Goal: Information Seeking & Learning: Learn about a topic

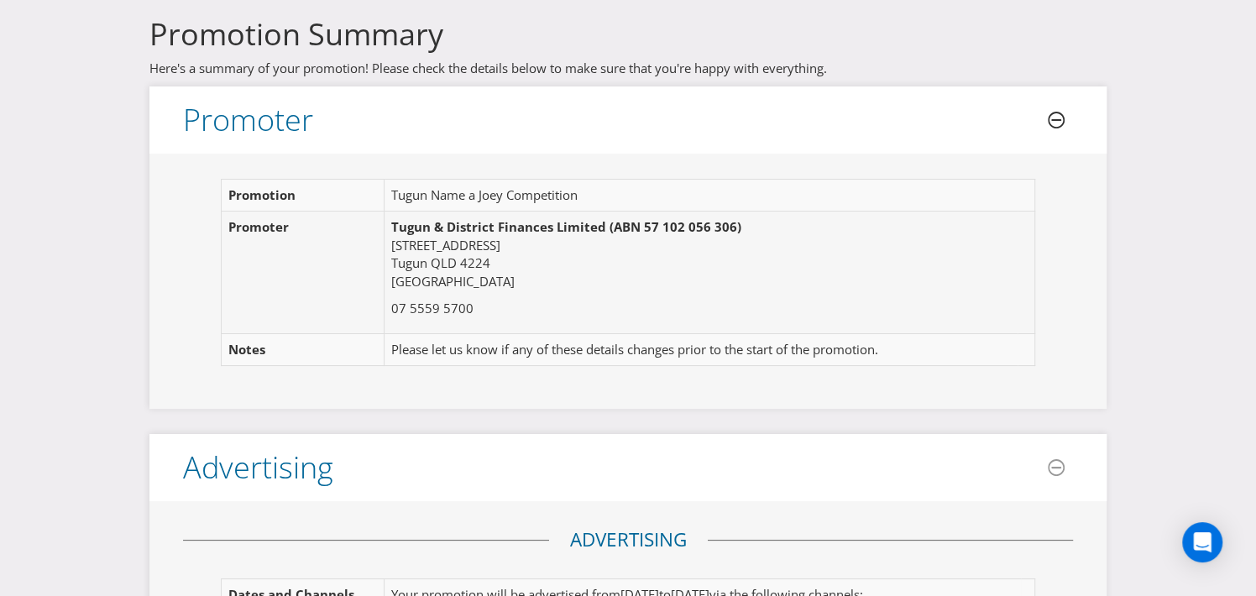
click at [1056, 123] on icon at bounding box center [1056, 120] width 17 height 17
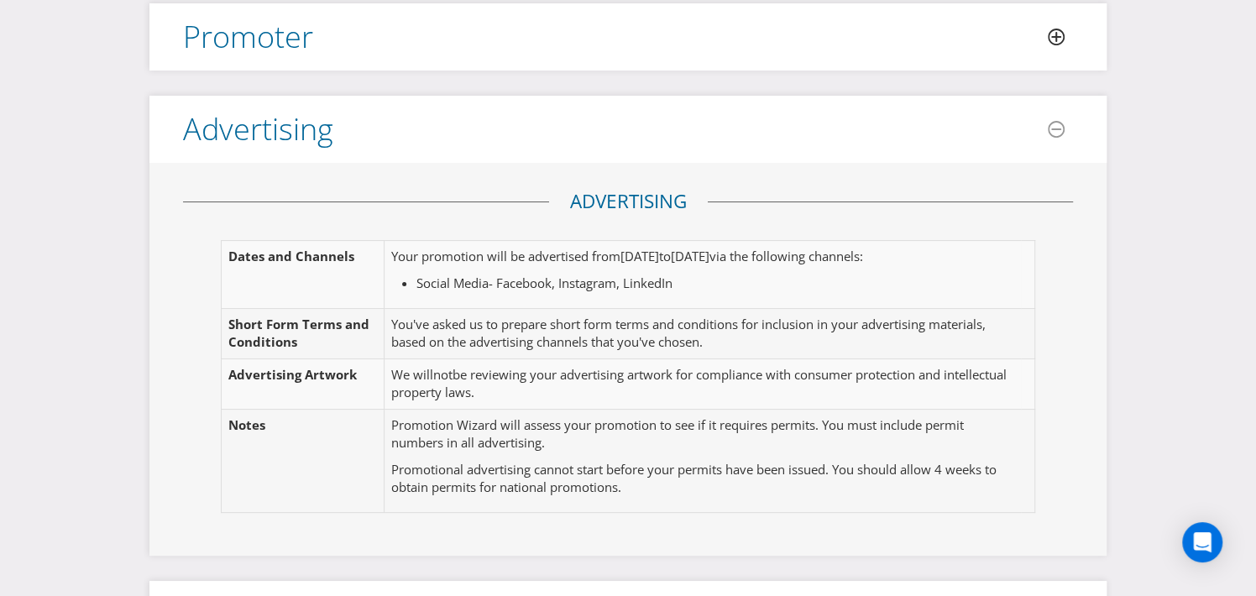
scroll to position [84, 0]
click at [1201, 536] on icon "Open Intercom Messenger" at bounding box center [1201, 542] width 19 height 22
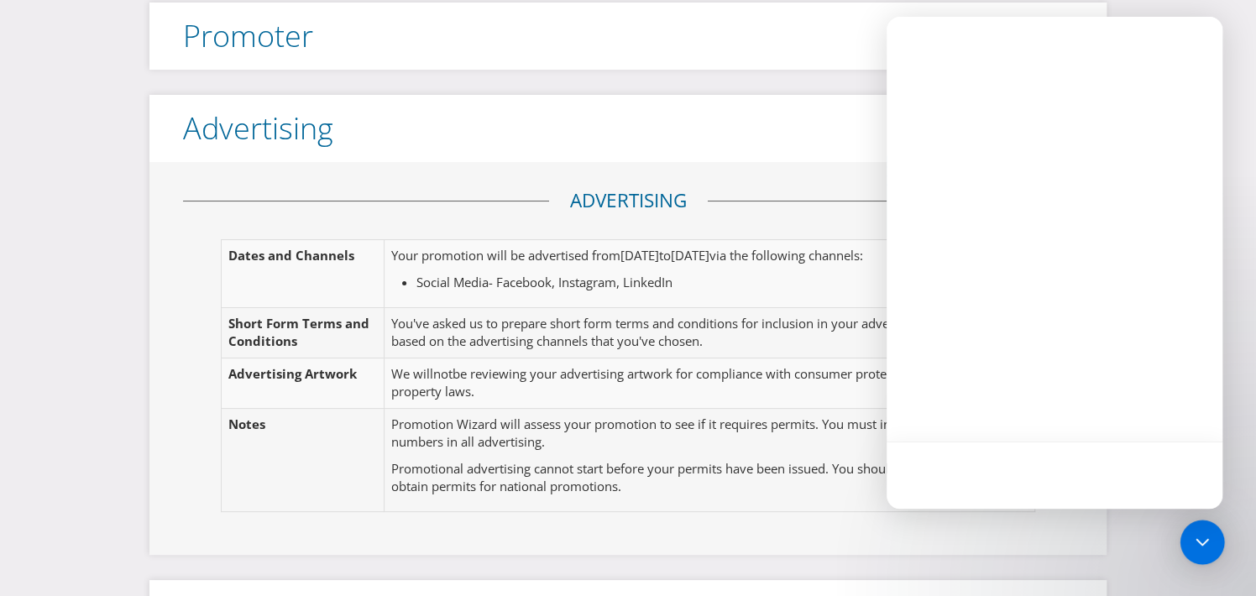
scroll to position [0, 0]
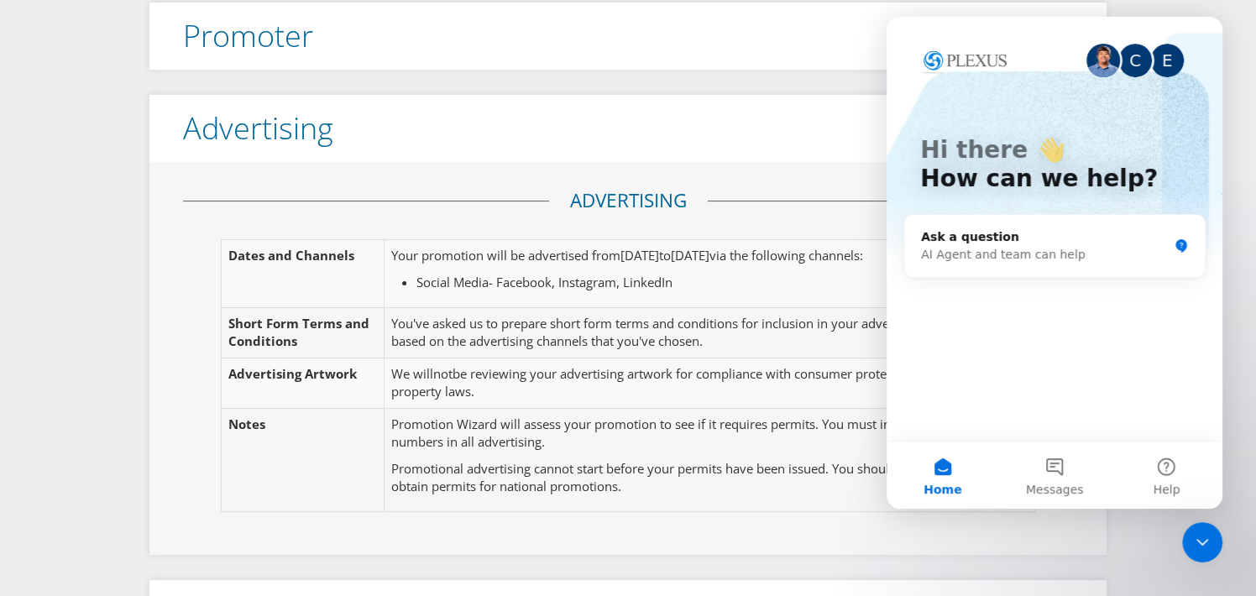
click at [1201, 545] on icon "Close Intercom Messenger" at bounding box center [1202, 542] width 20 height 20
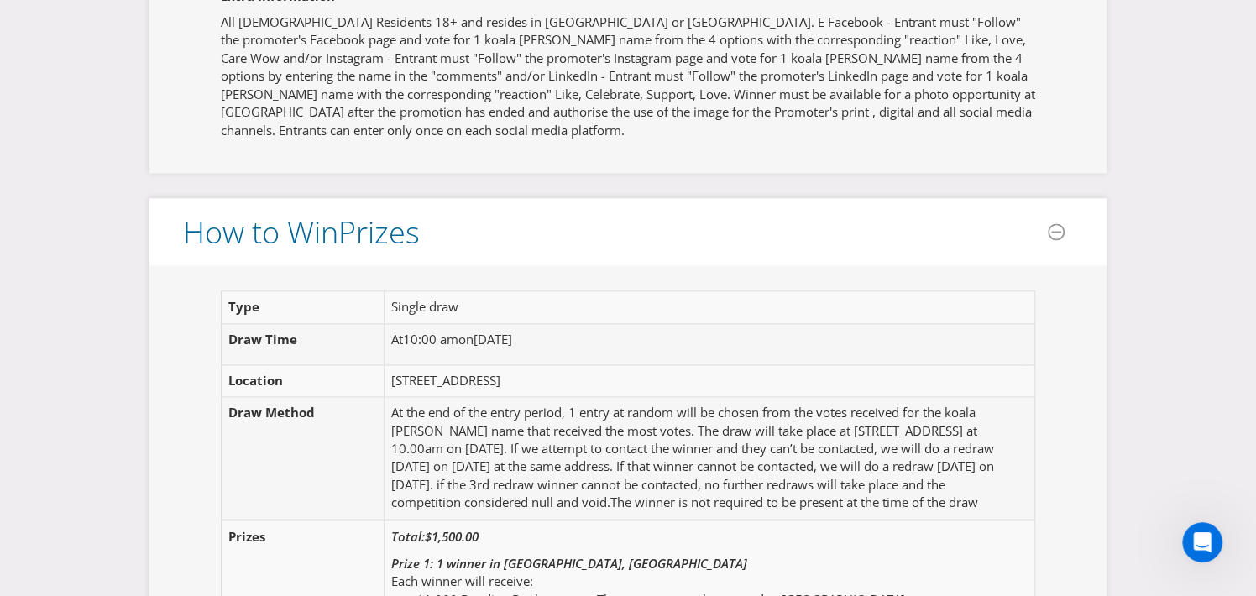
scroll to position [1679, 0]
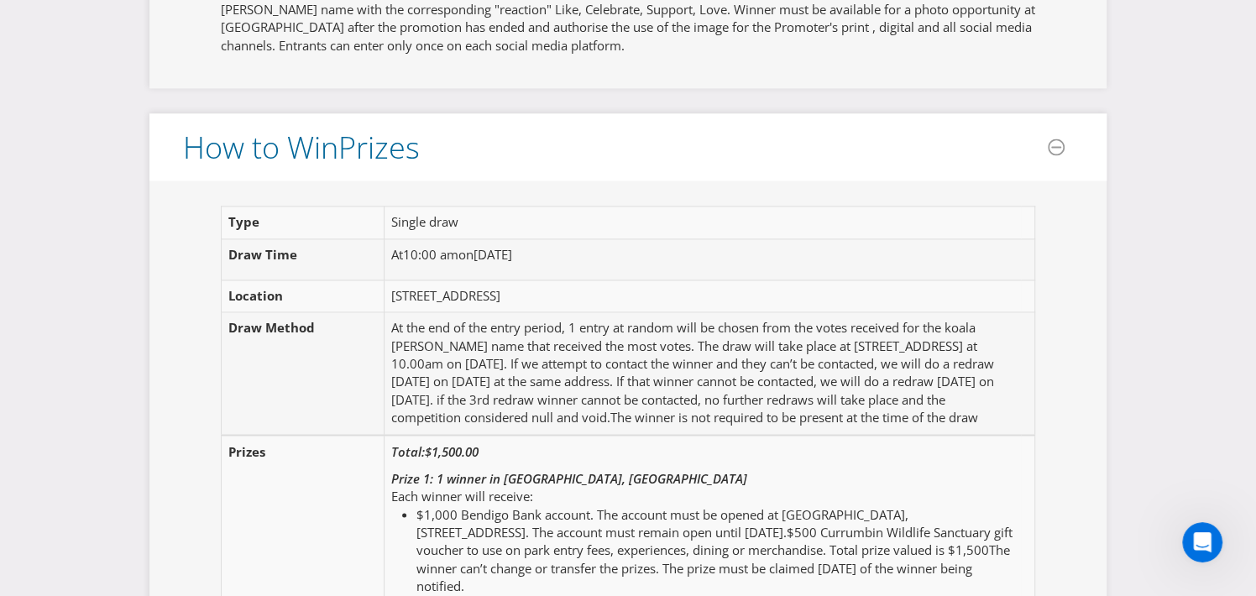
click at [793, 399] on td "At the end of the entry period, 1 entry at random will be chosen from the votes…" at bounding box center [702, 373] width 637 height 123
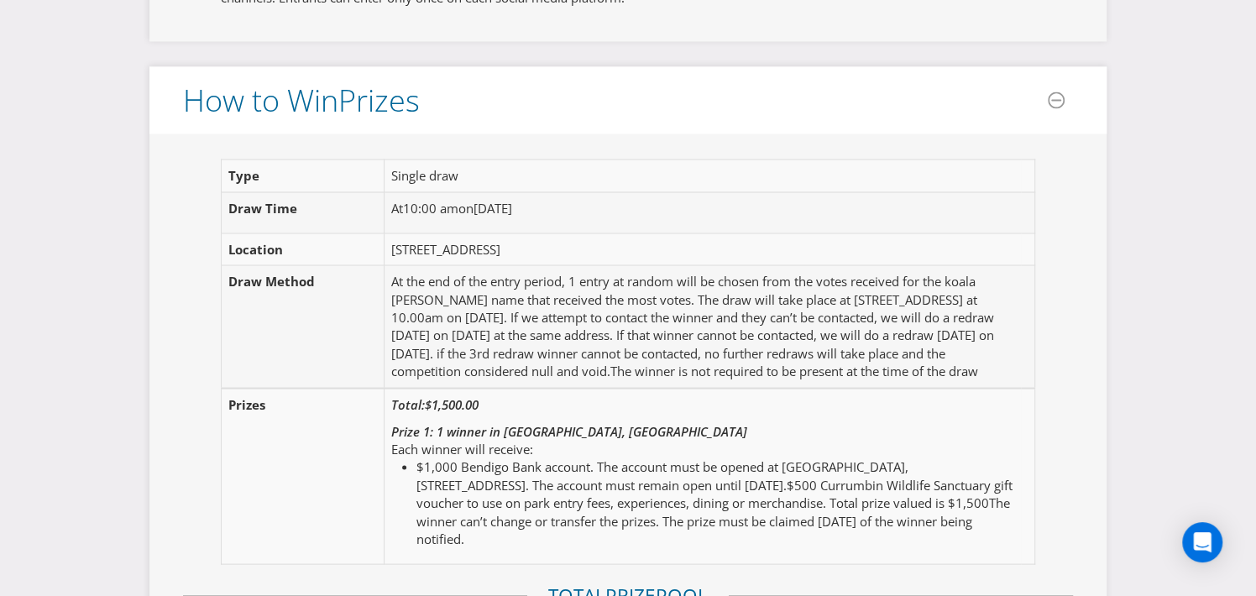
scroll to position [2015, 0]
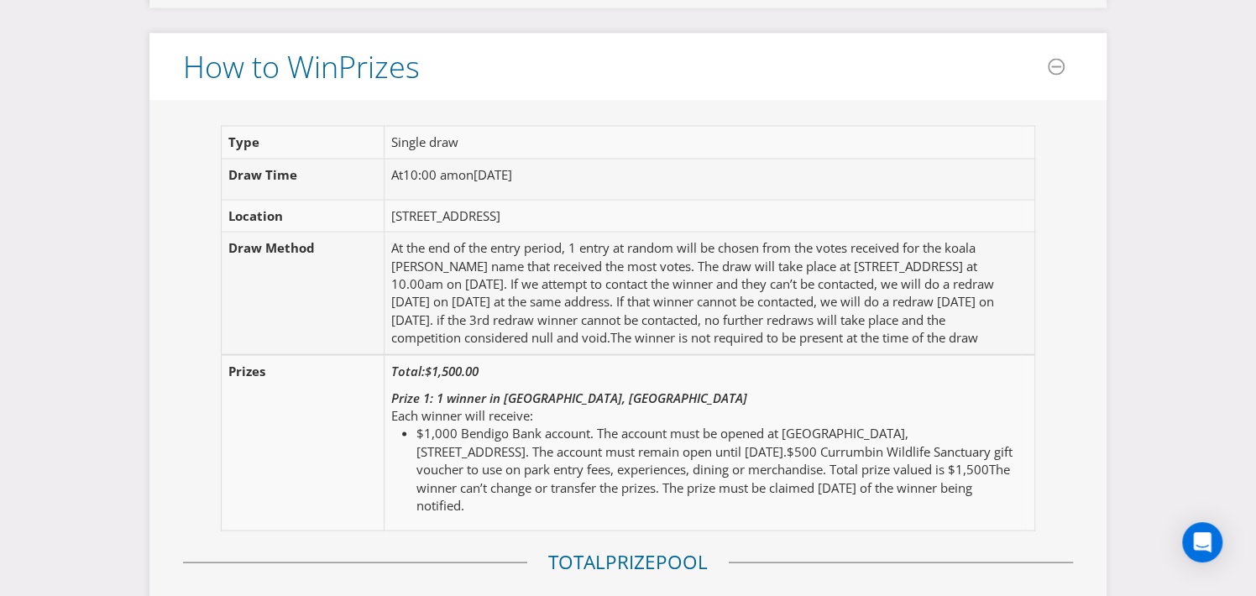
click at [746, 407] on div "Prize 1: 1 winner in [GEOGRAPHIC_DATA], QLD Each winner will receive: $1,000 Be…" at bounding box center [702, 452] width 623 height 126
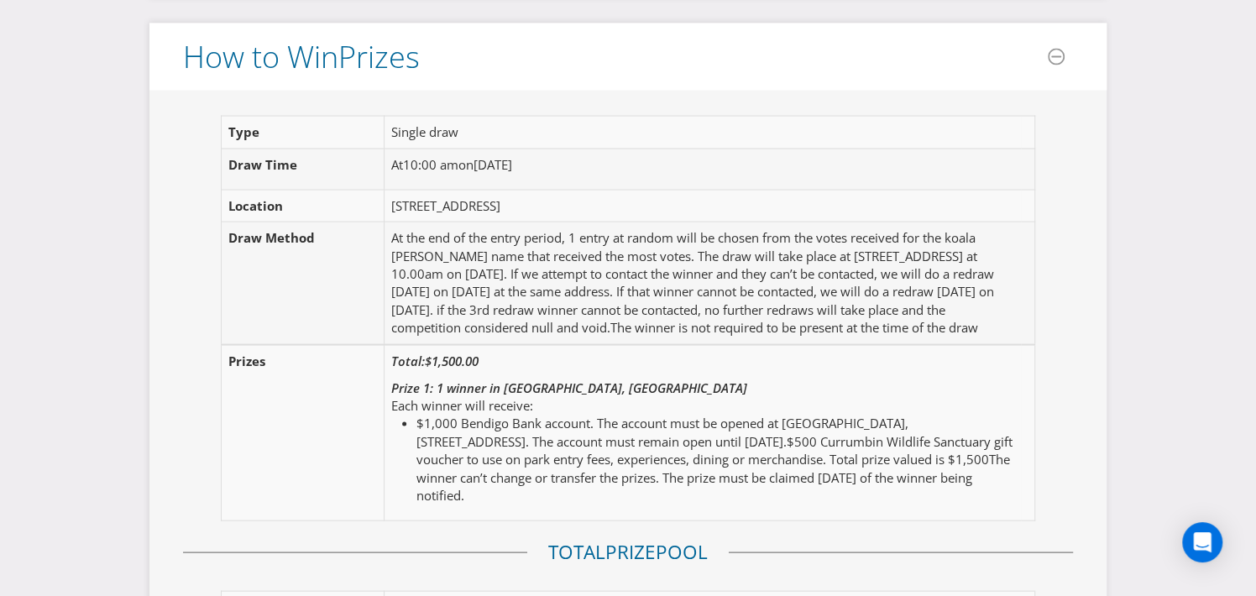
scroll to position [2054, 0]
